Goal: Navigation & Orientation: Find specific page/section

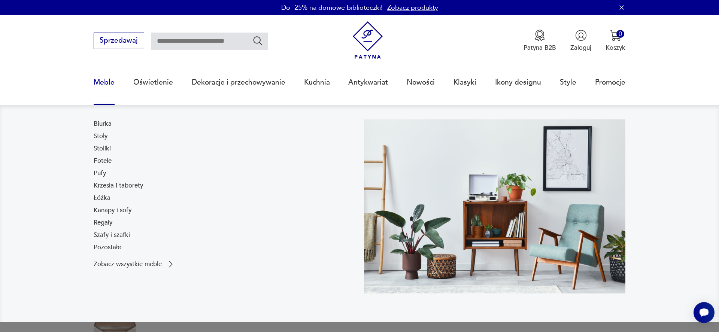
click at [104, 84] on link "Meble" at bounding box center [104, 82] width 21 height 34
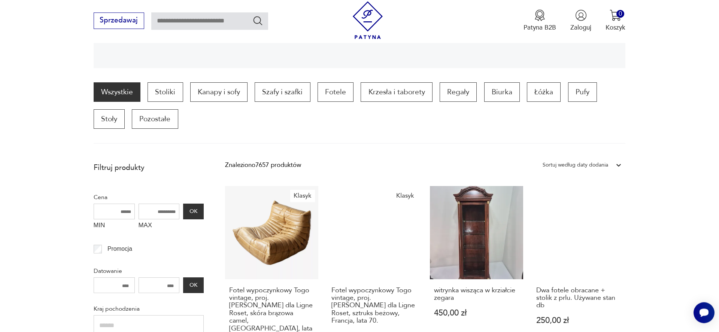
scroll to position [215, 0]
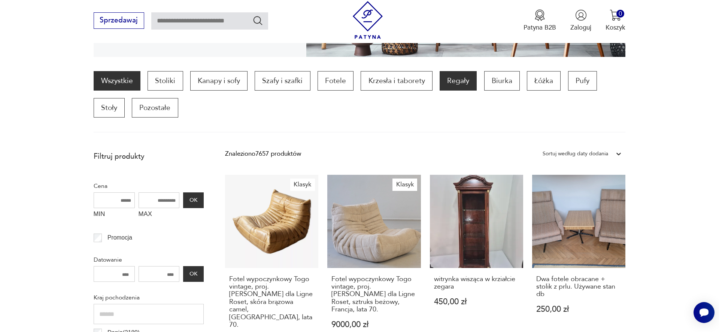
click at [451, 80] on p "Regały" at bounding box center [458, 80] width 37 height 19
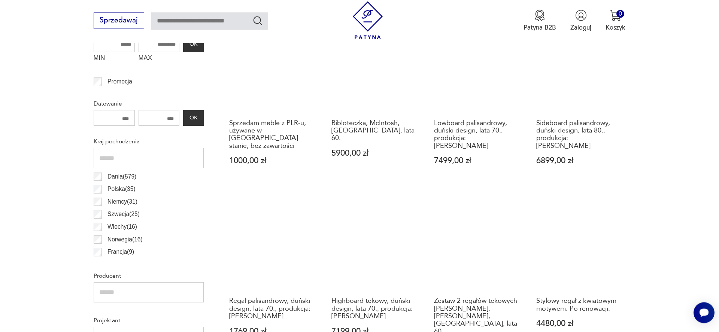
scroll to position [402, 0]
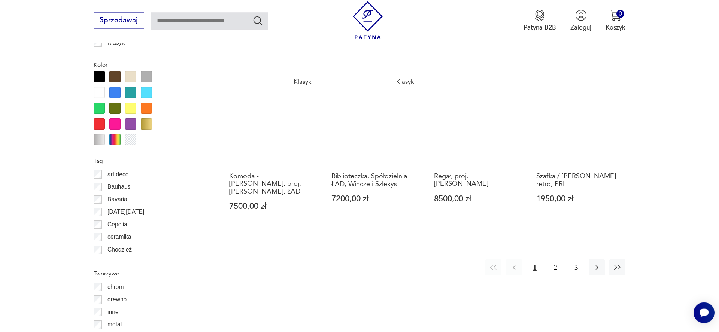
scroll to position [861, 0]
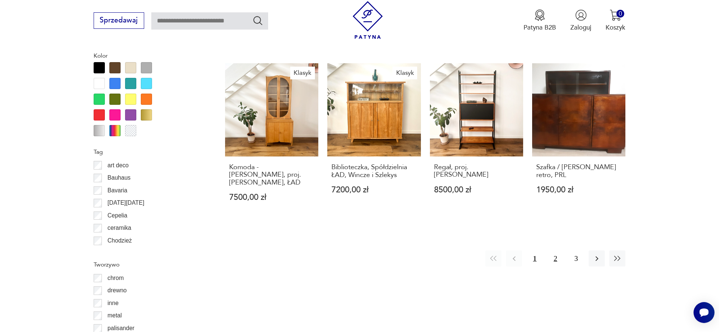
click at [557, 251] on button "2" at bounding box center [556, 259] width 16 height 16
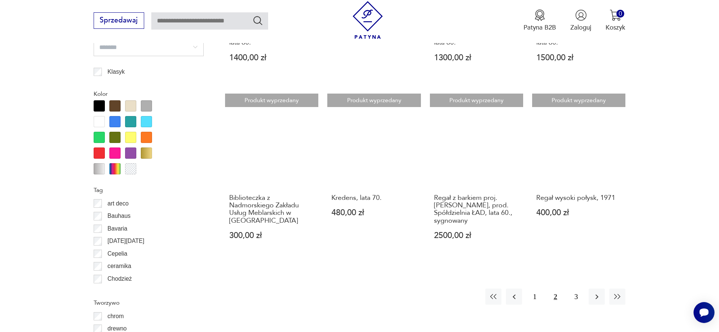
scroll to position [861, 0]
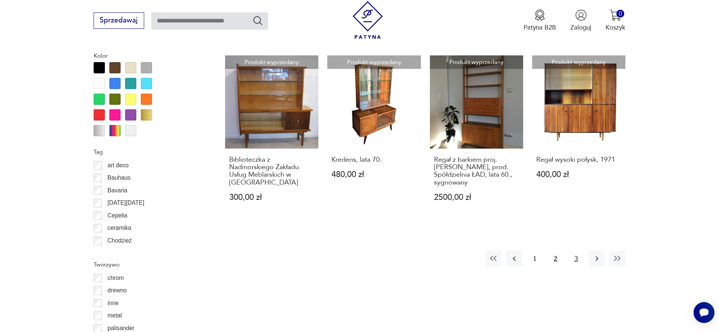
click at [576, 259] on button "3" at bounding box center [576, 259] width 16 height 16
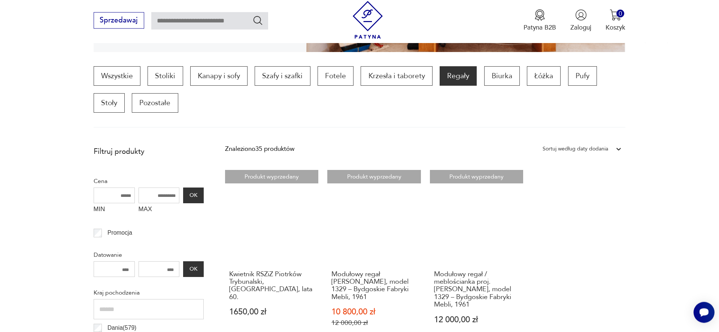
scroll to position [211, 0]
